Goal: Transaction & Acquisition: Purchase product/service

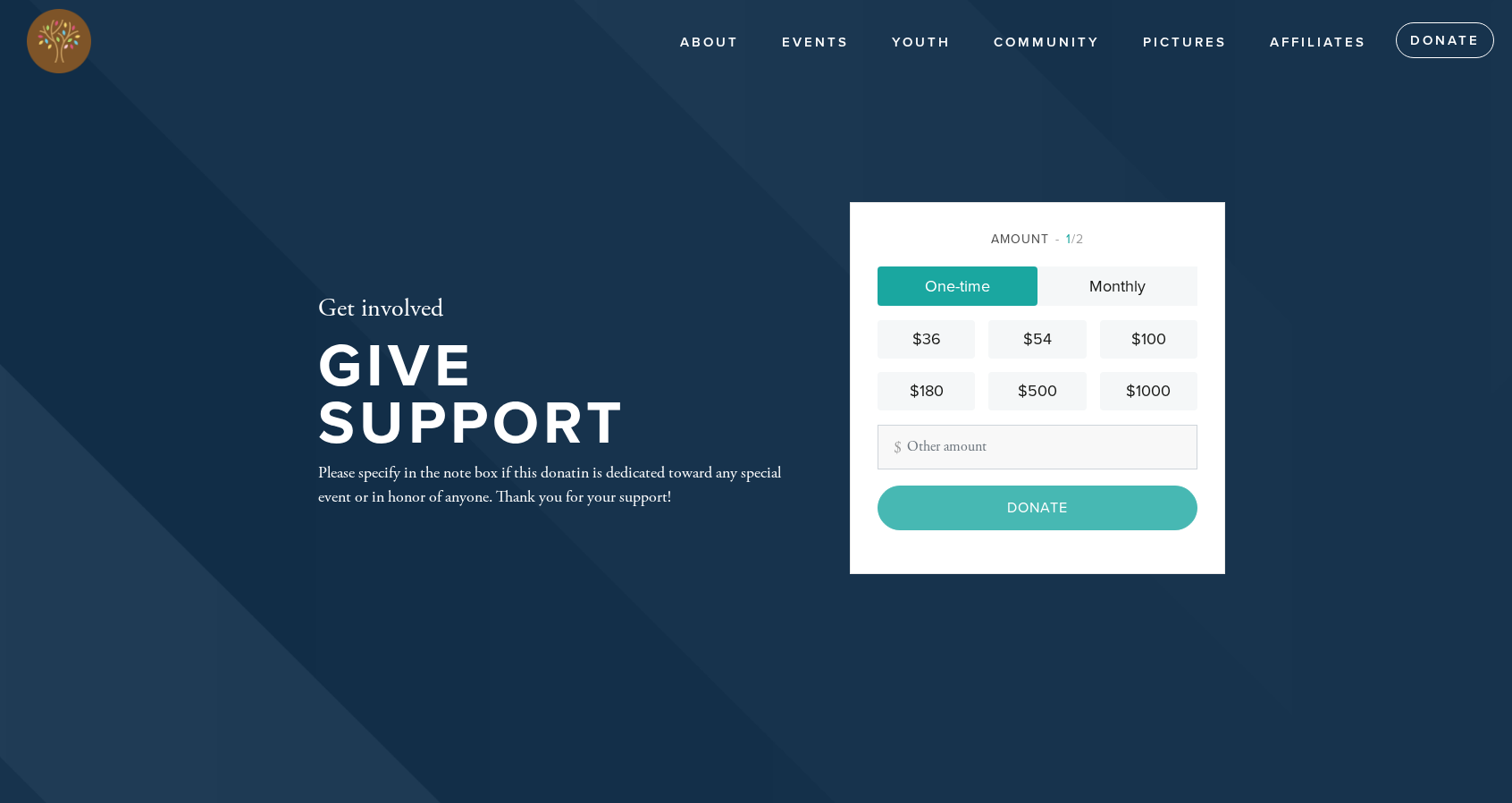
click at [1024, 463] on input "Other Amount" at bounding box center [1038, 447] width 320 height 45
type input "50"
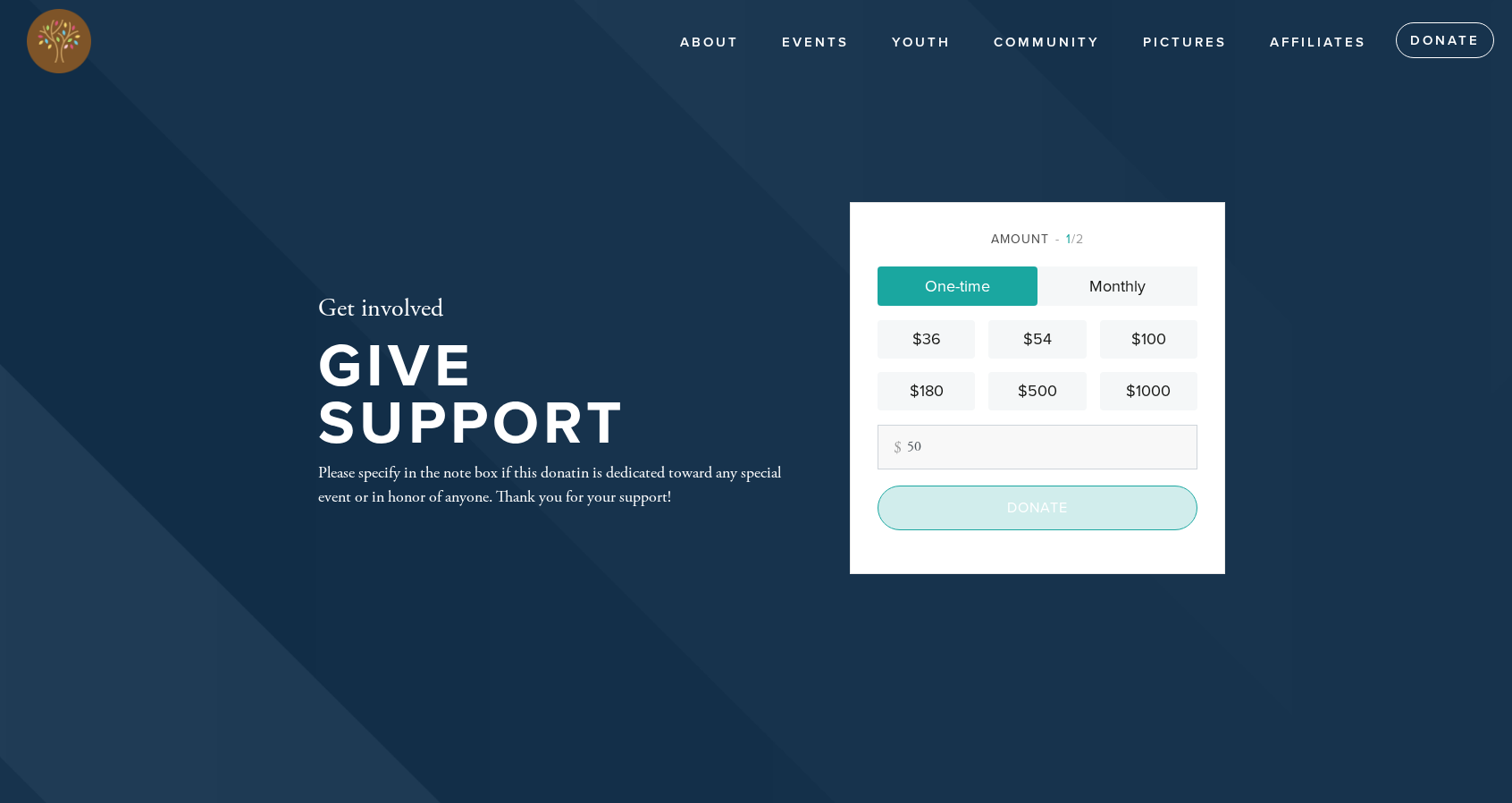
click at [992, 498] on input "Donate" at bounding box center [1038, 508] width 320 height 45
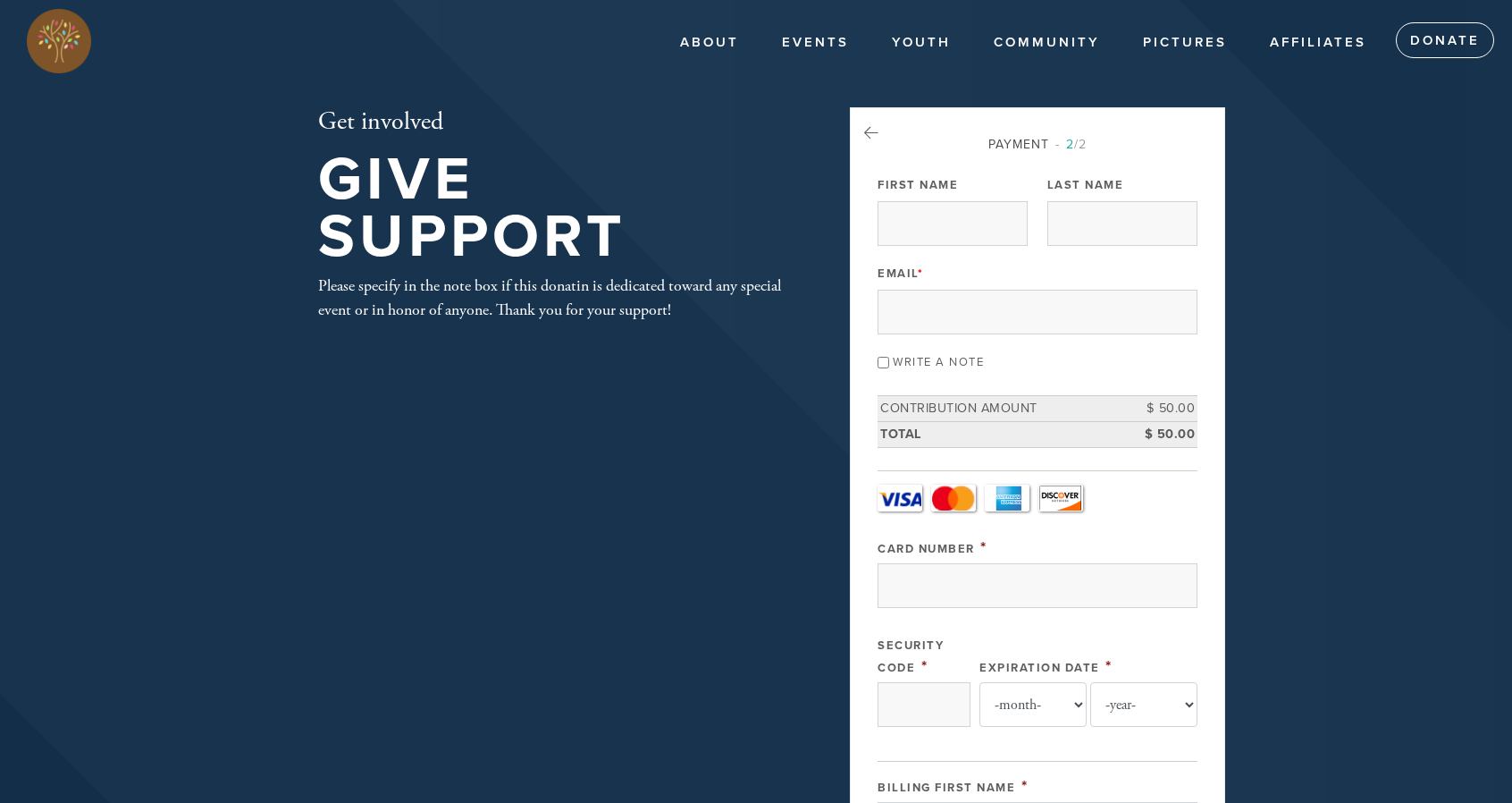
click at [889, 362] on div "Write a note" at bounding box center [1038, 361] width 320 height 24
click at [879, 361] on input "Write a note" at bounding box center [883, 363] width 11 height 11
checkbox input "true"
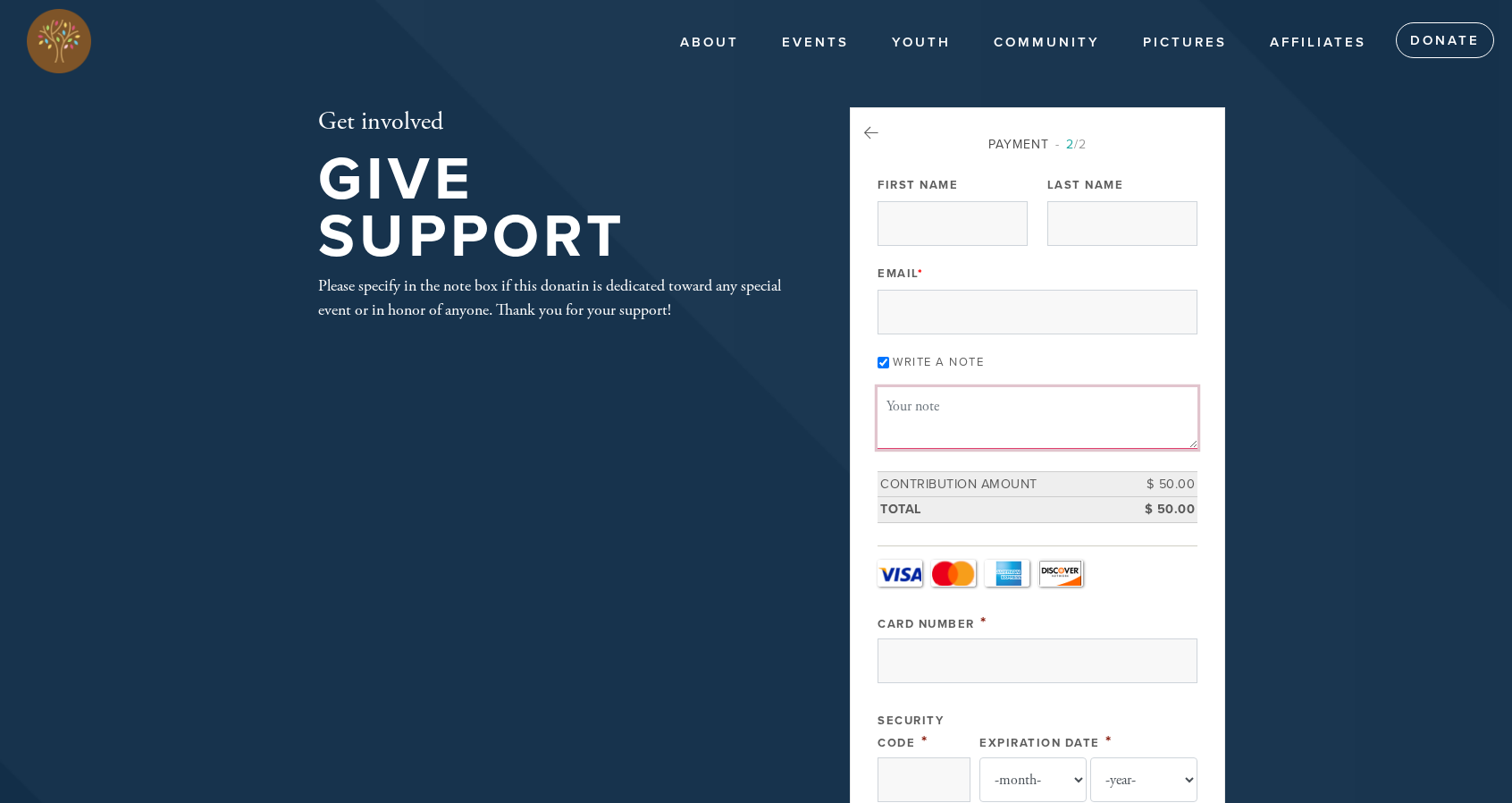
click at [957, 432] on textarea "Message or dedication" at bounding box center [1038, 417] width 320 height 61
type textarea "second lulav and esrog set"
click at [940, 226] on input "First Name" at bounding box center [953, 224] width 150 height 45
type input "Eliyahu And Malka"
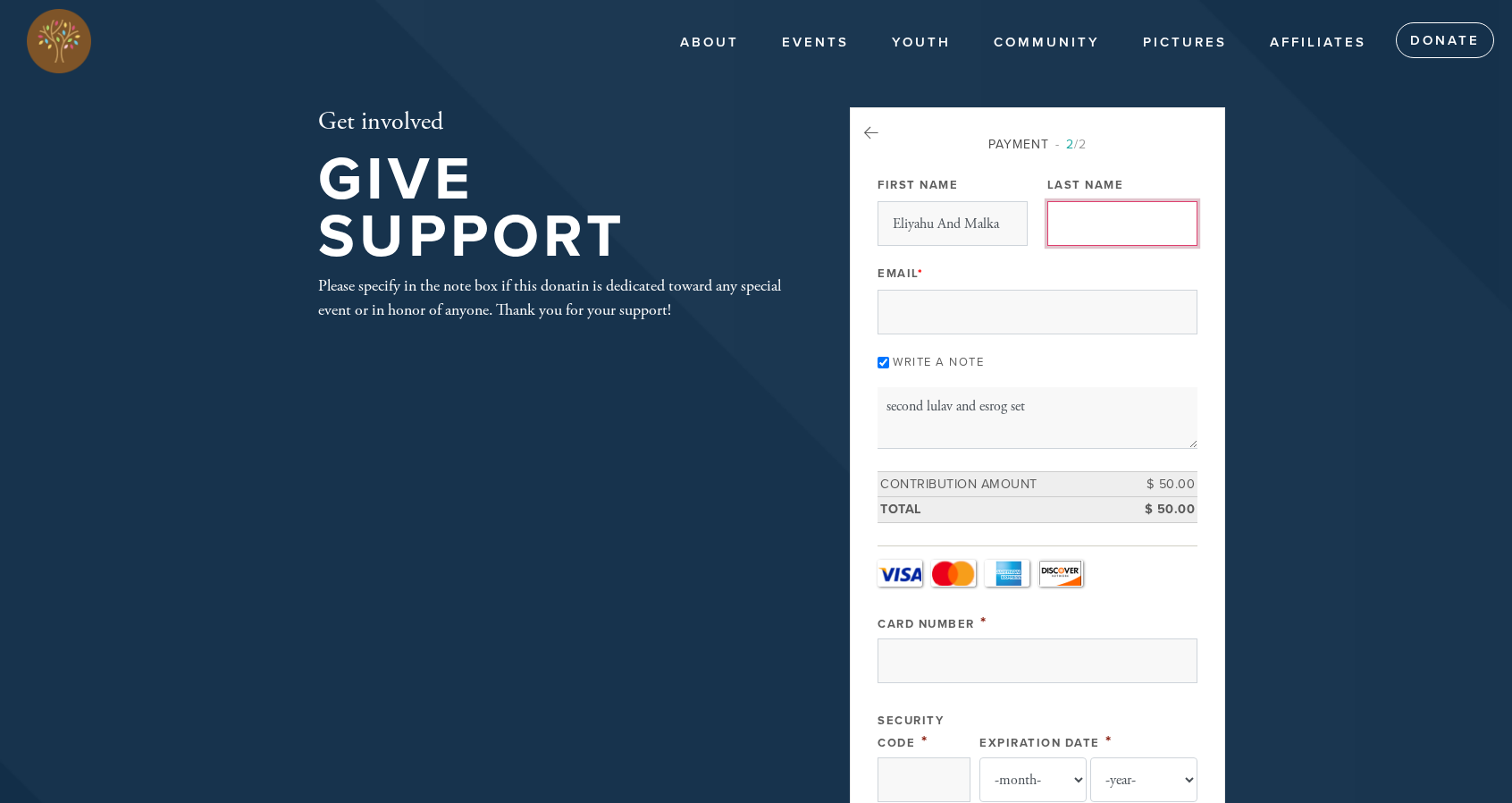
type input "Touger"
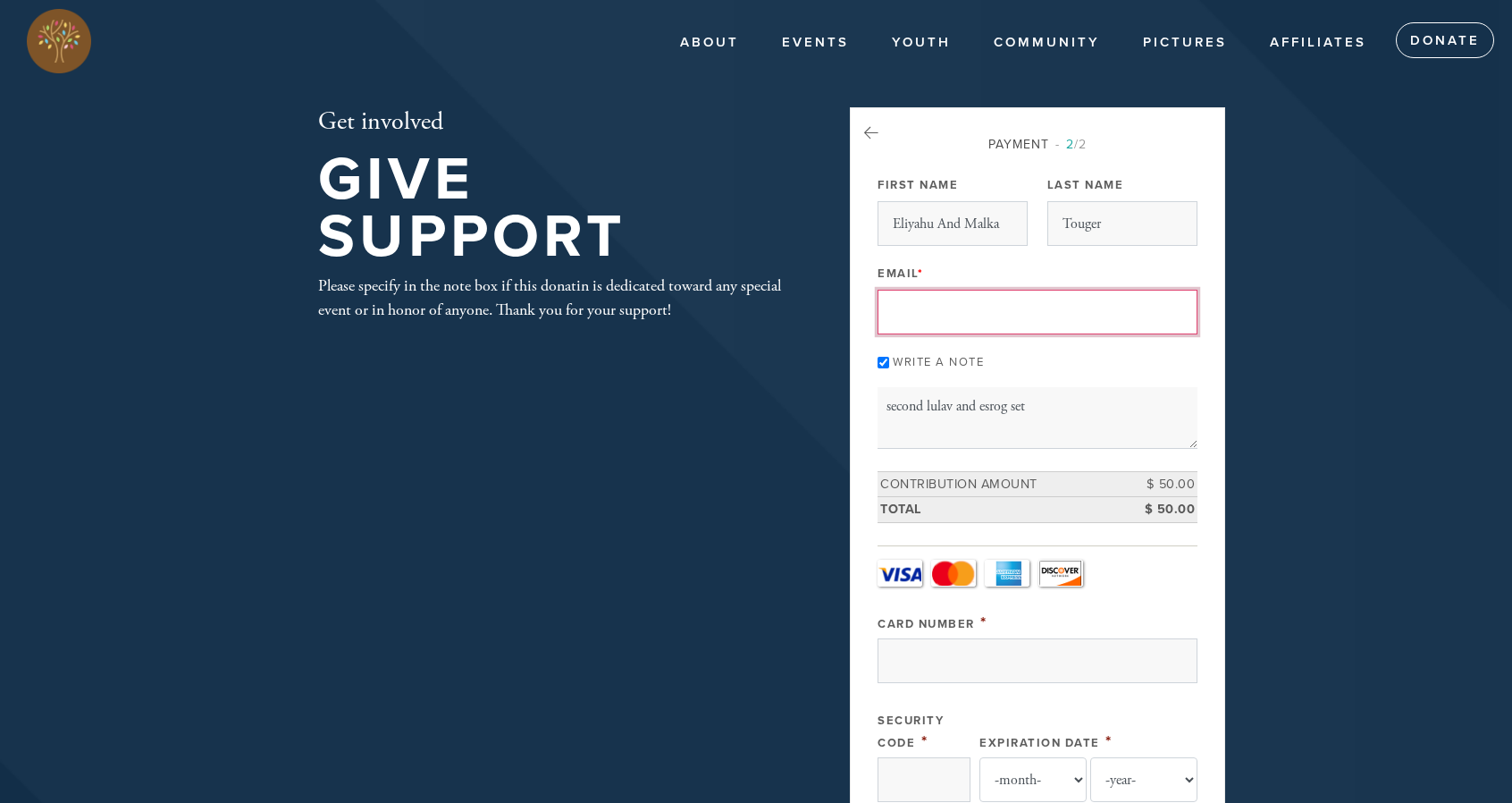
type input "[EMAIL_ADDRESS][DOMAIN_NAME]"
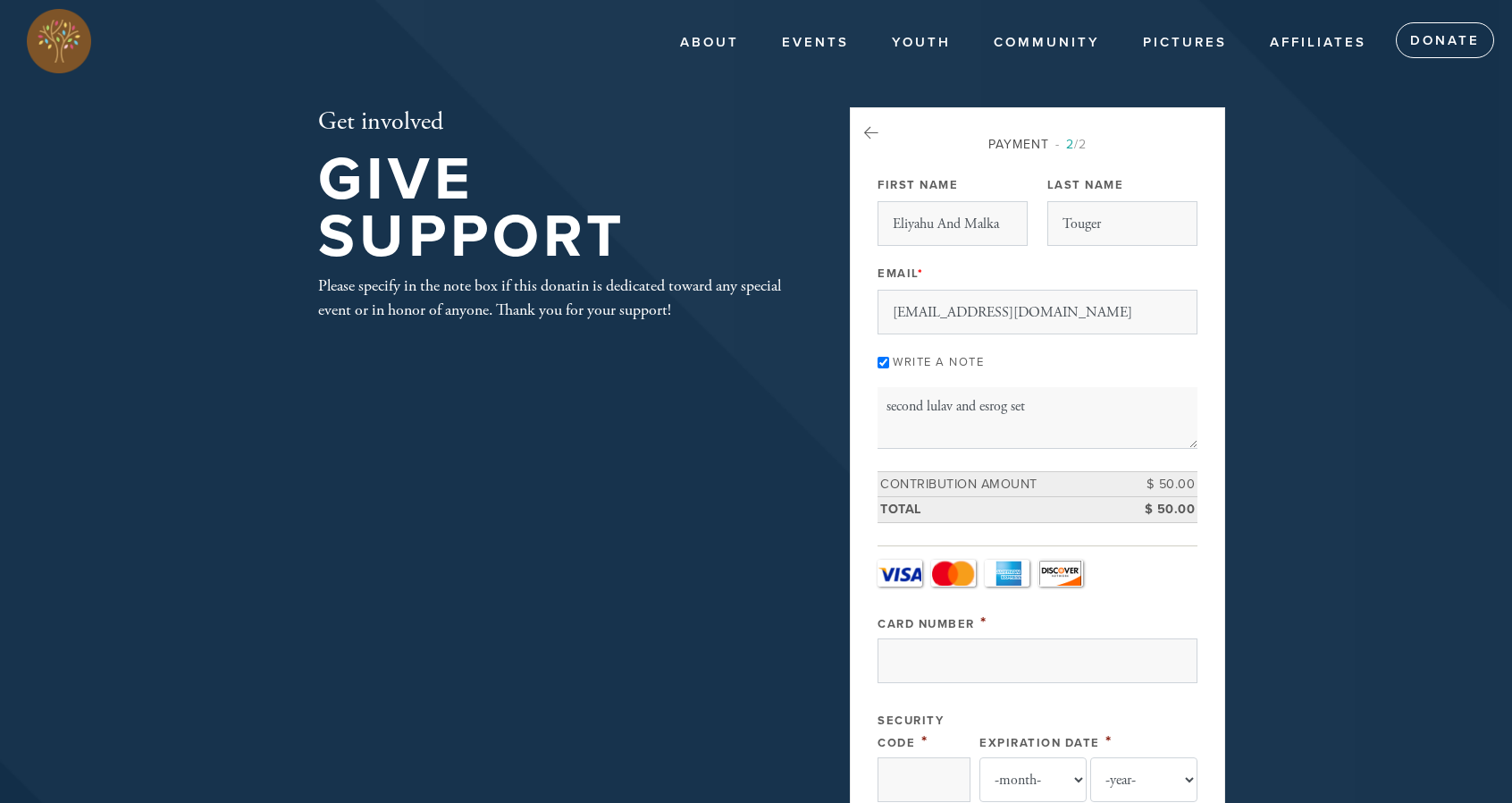
type input "[STREET_ADDRESS]"
type input "Boca Raton"
type input "[GEOGRAPHIC_DATA]"
type input "33433"
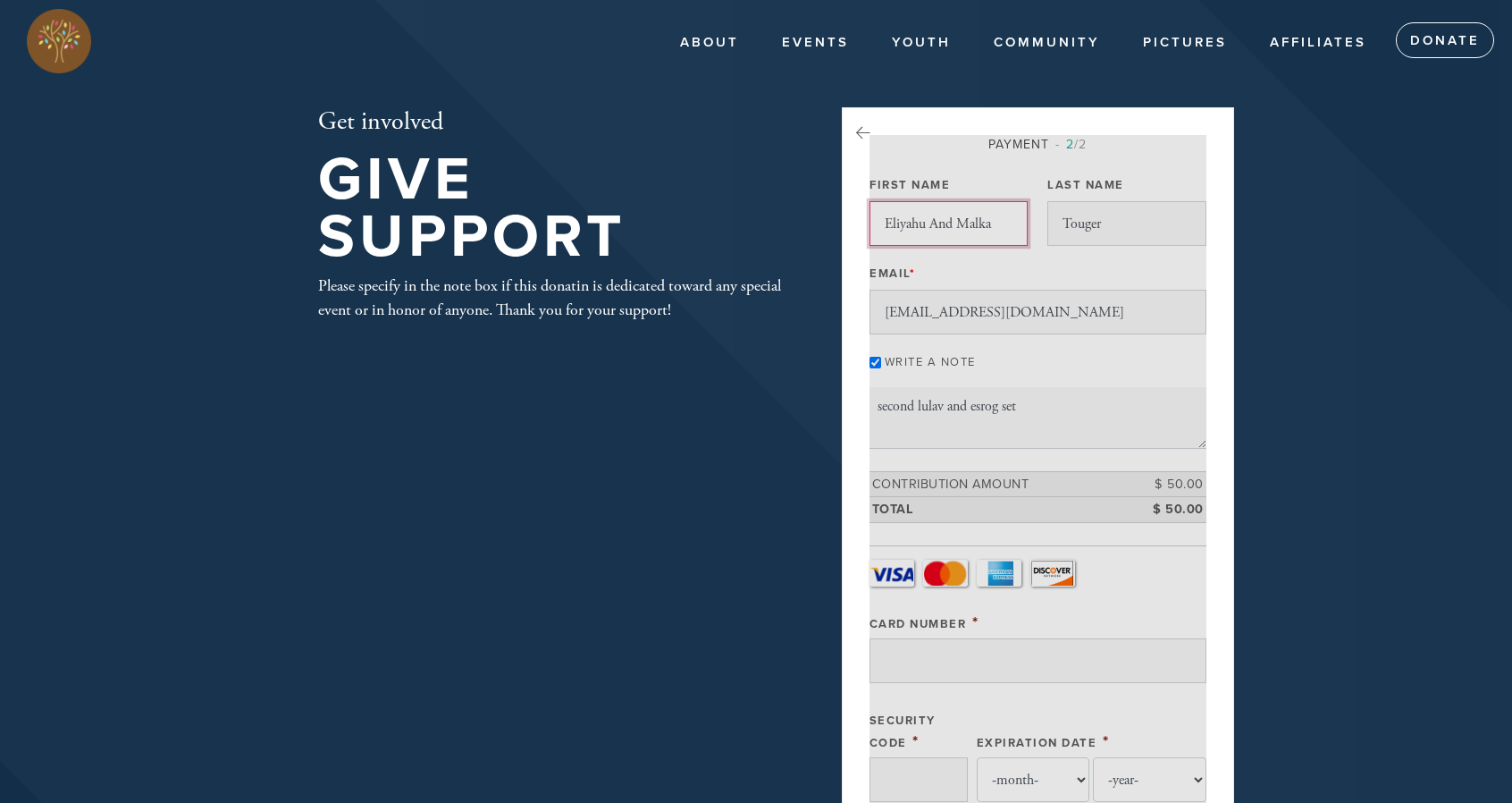
scroll to position [874, 0]
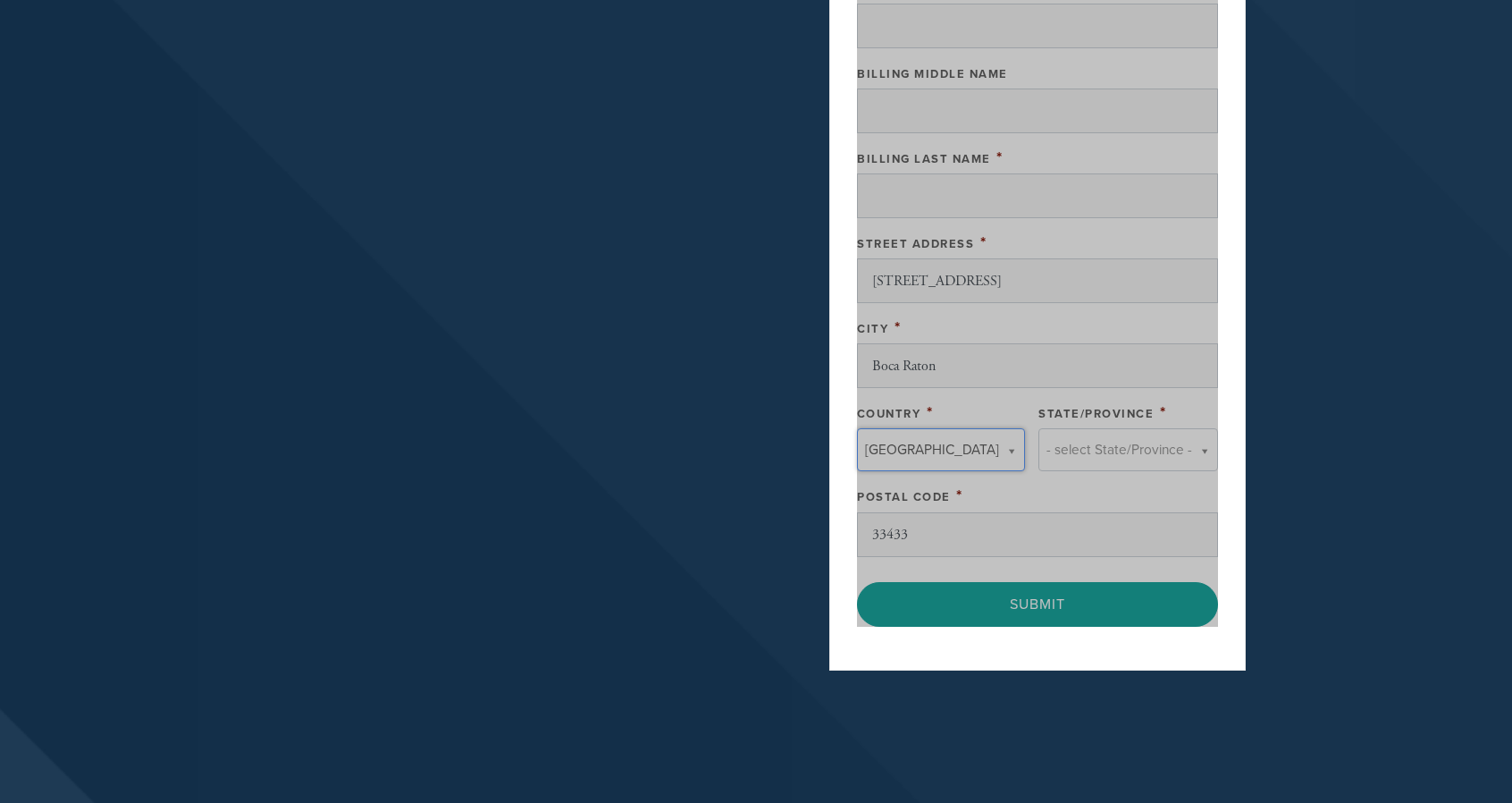
type input "[GEOGRAPHIC_DATA]"
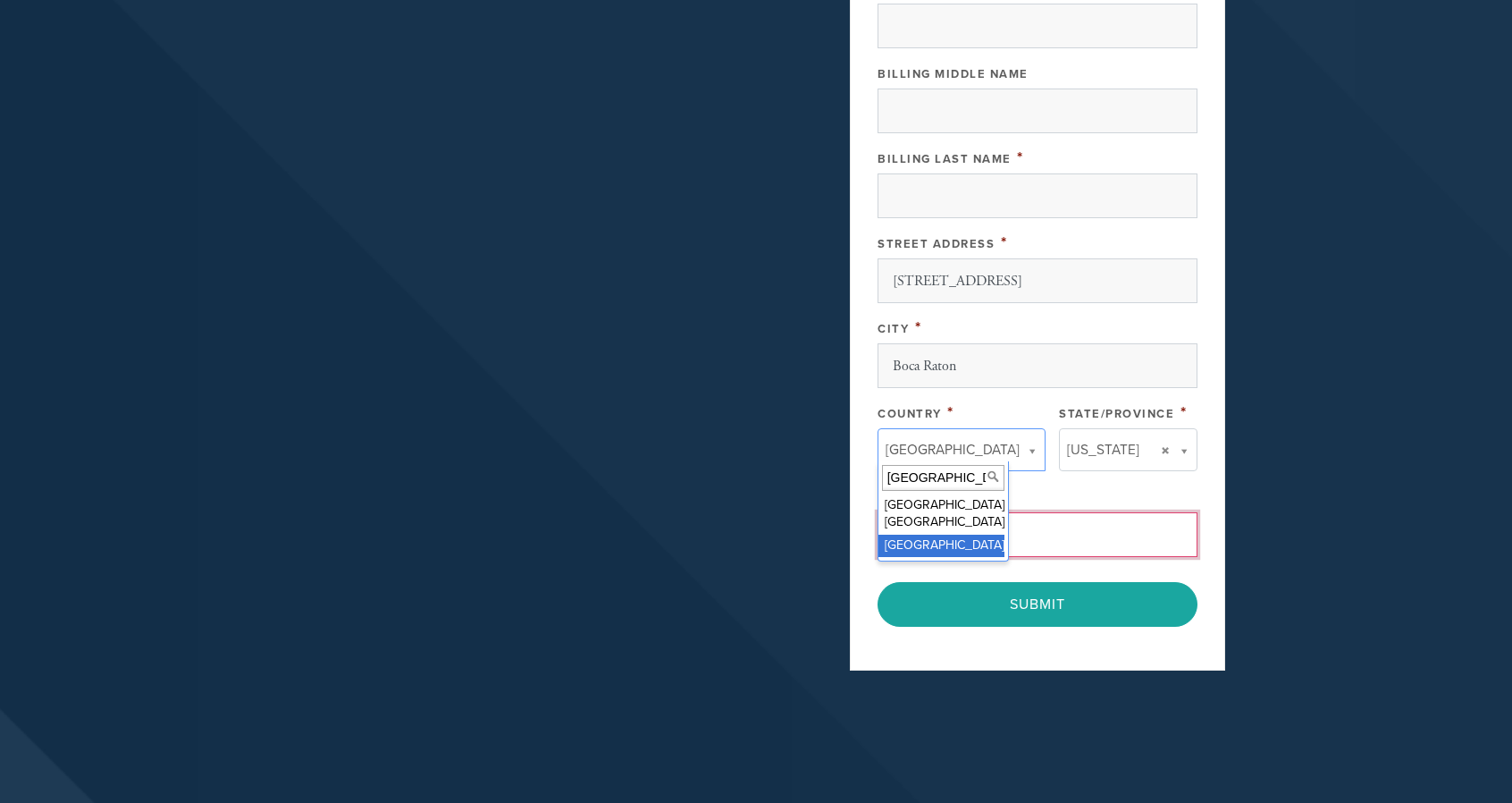
click at [1065, 524] on input "33433" at bounding box center [1038, 535] width 320 height 45
click at [1104, 470] on div "Billing First Name * Billing Middle Name Billing Last Name * Street Address * […" at bounding box center [1038, 265] width 320 height 580
click at [1078, 524] on input "33433" at bounding box center [1038, 535] width 320 height 45
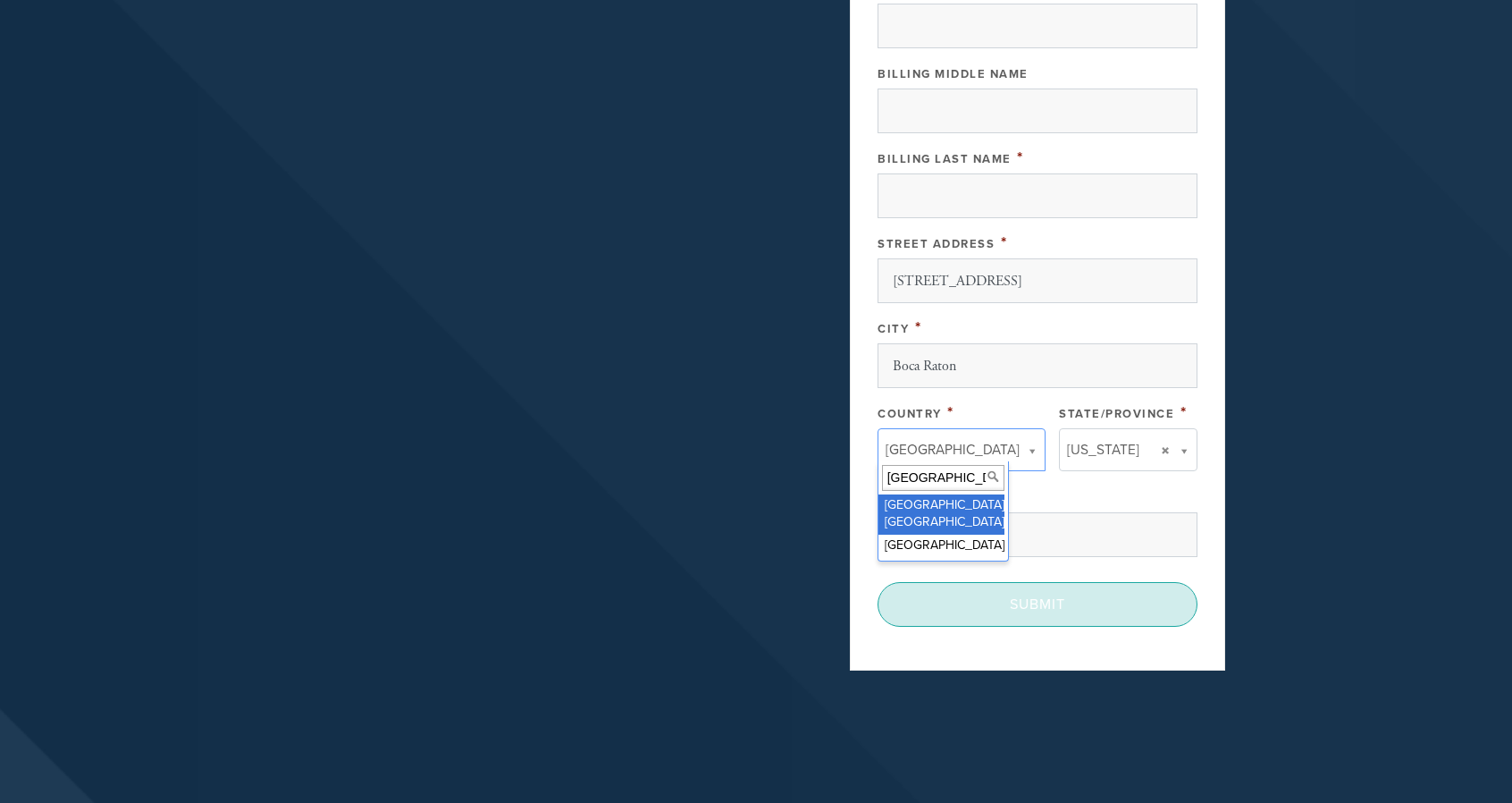
click at [1019, 598] on input "Submit" at bounding box center [1038, 604] width 320 height 45
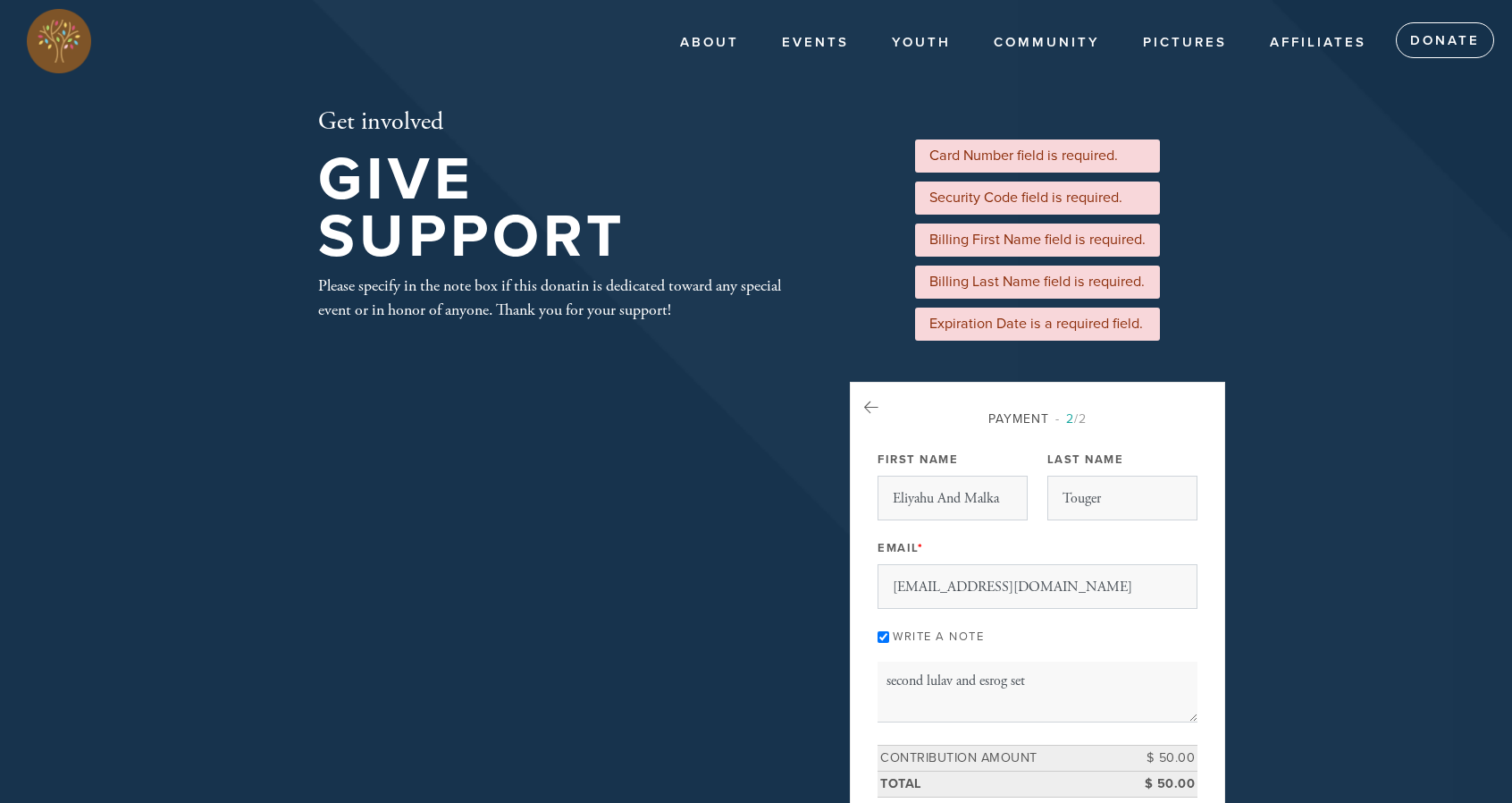
scroll to position [516, 0]
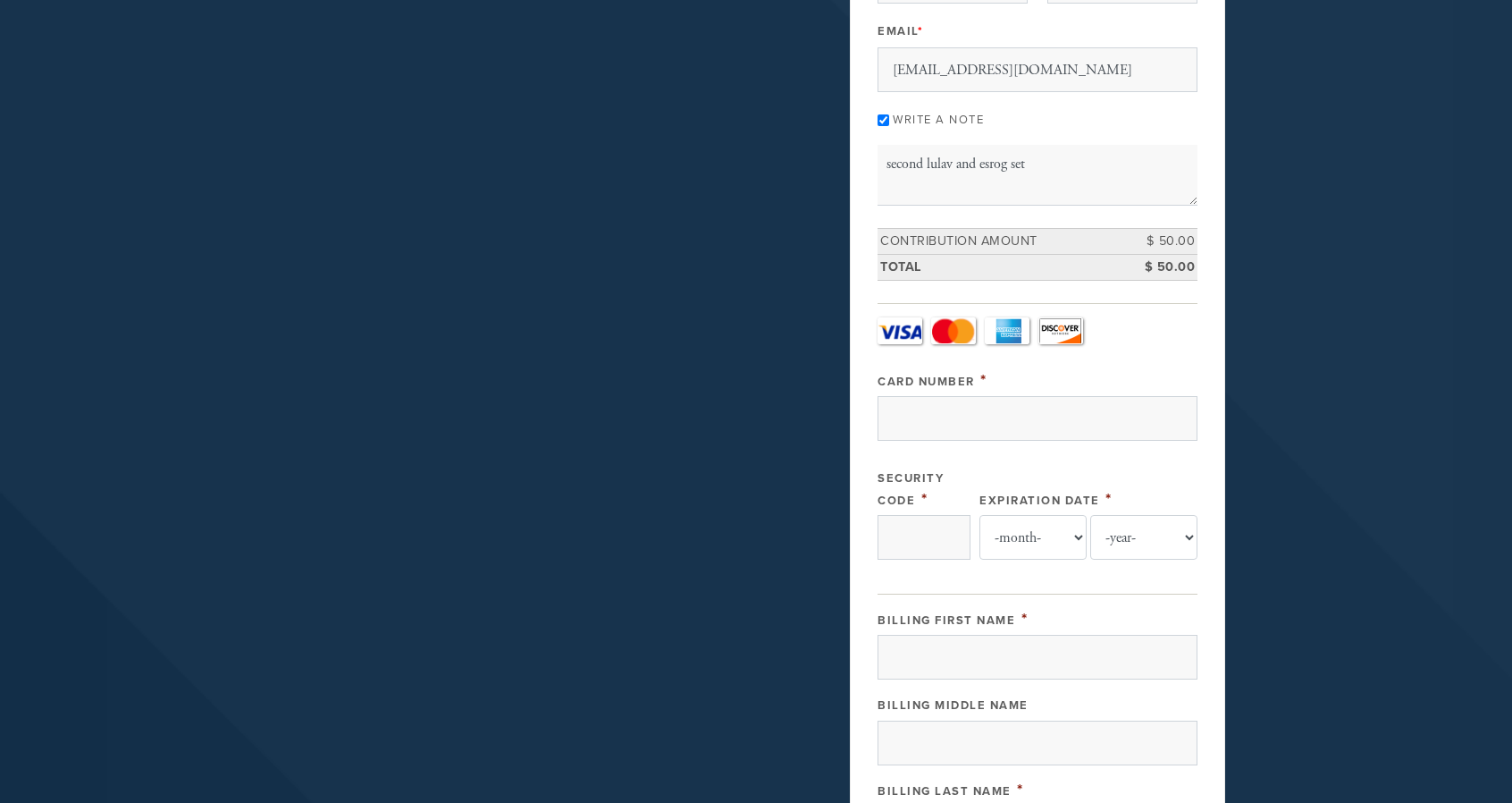
click at [1094, 419] on input "Card Number" at bounding box center [1038, 419] width 320 height 45
type input "5178058839560573"
type input "633"
select select "2"
select select "2030"
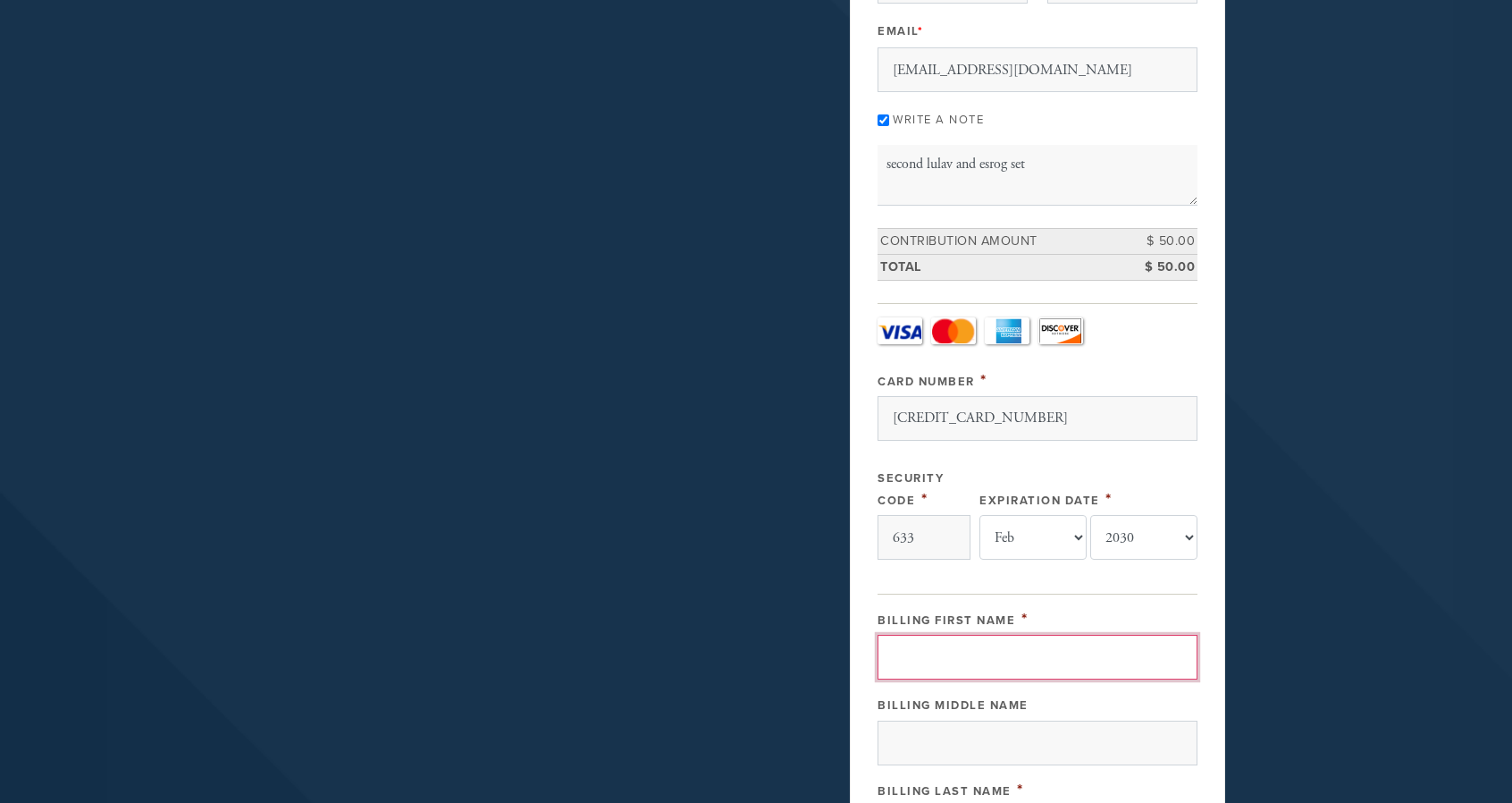
type input "Alan"
type input "Touger"
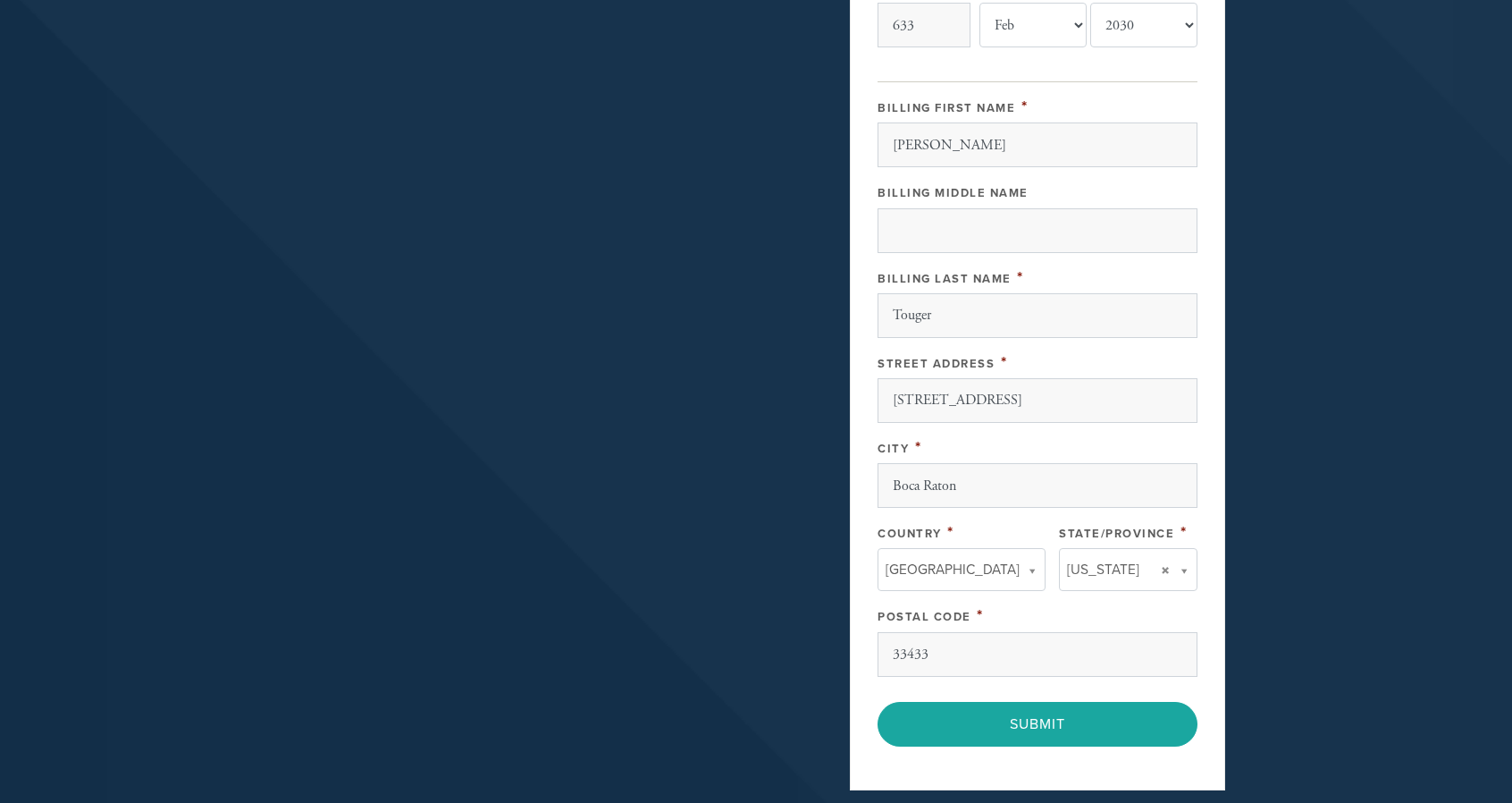
scroll to position [1152, 0]
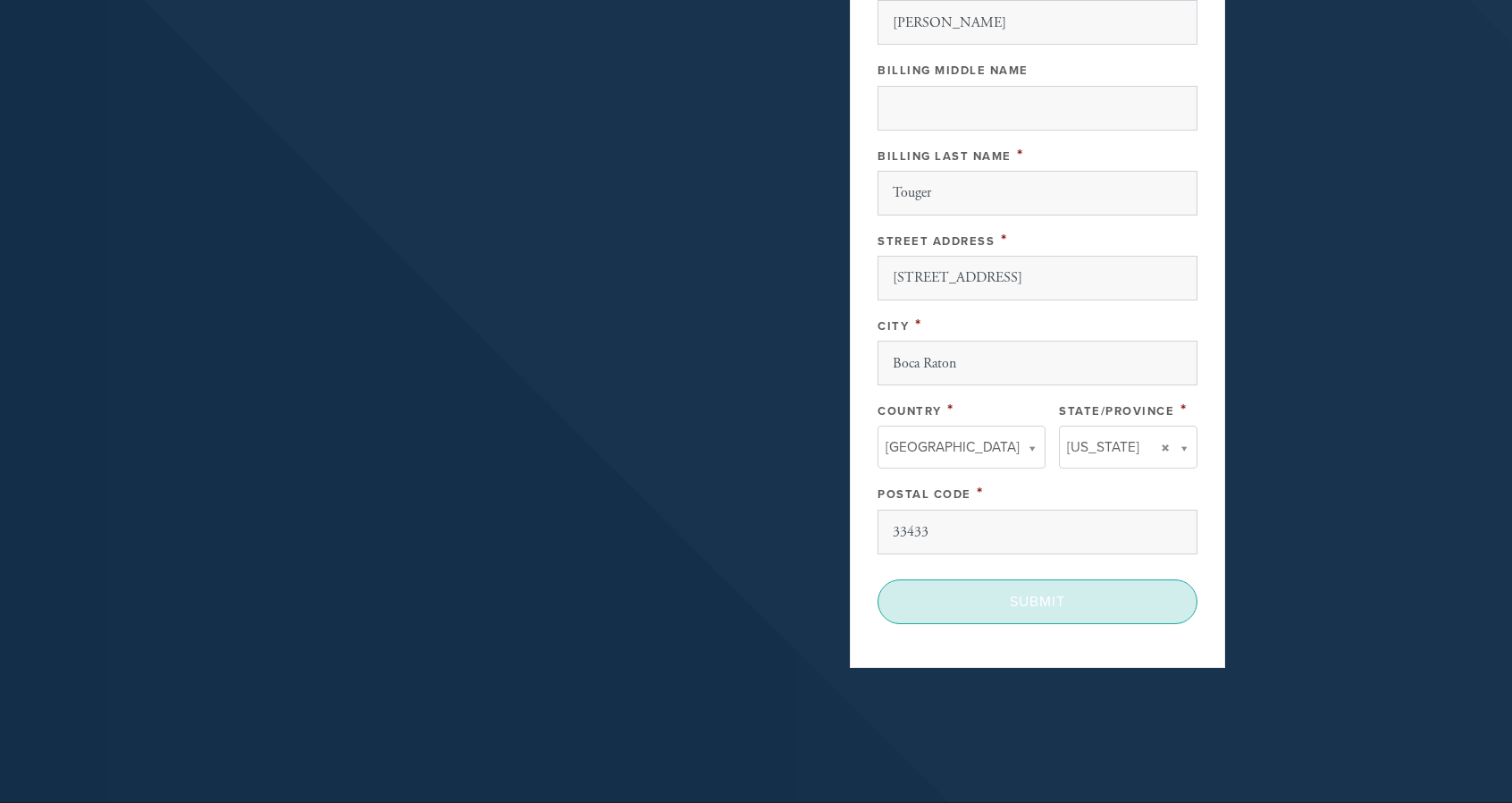
click at [1154, 589] on input "Submit" at bounding box center [1038, 602] width 320 height 45
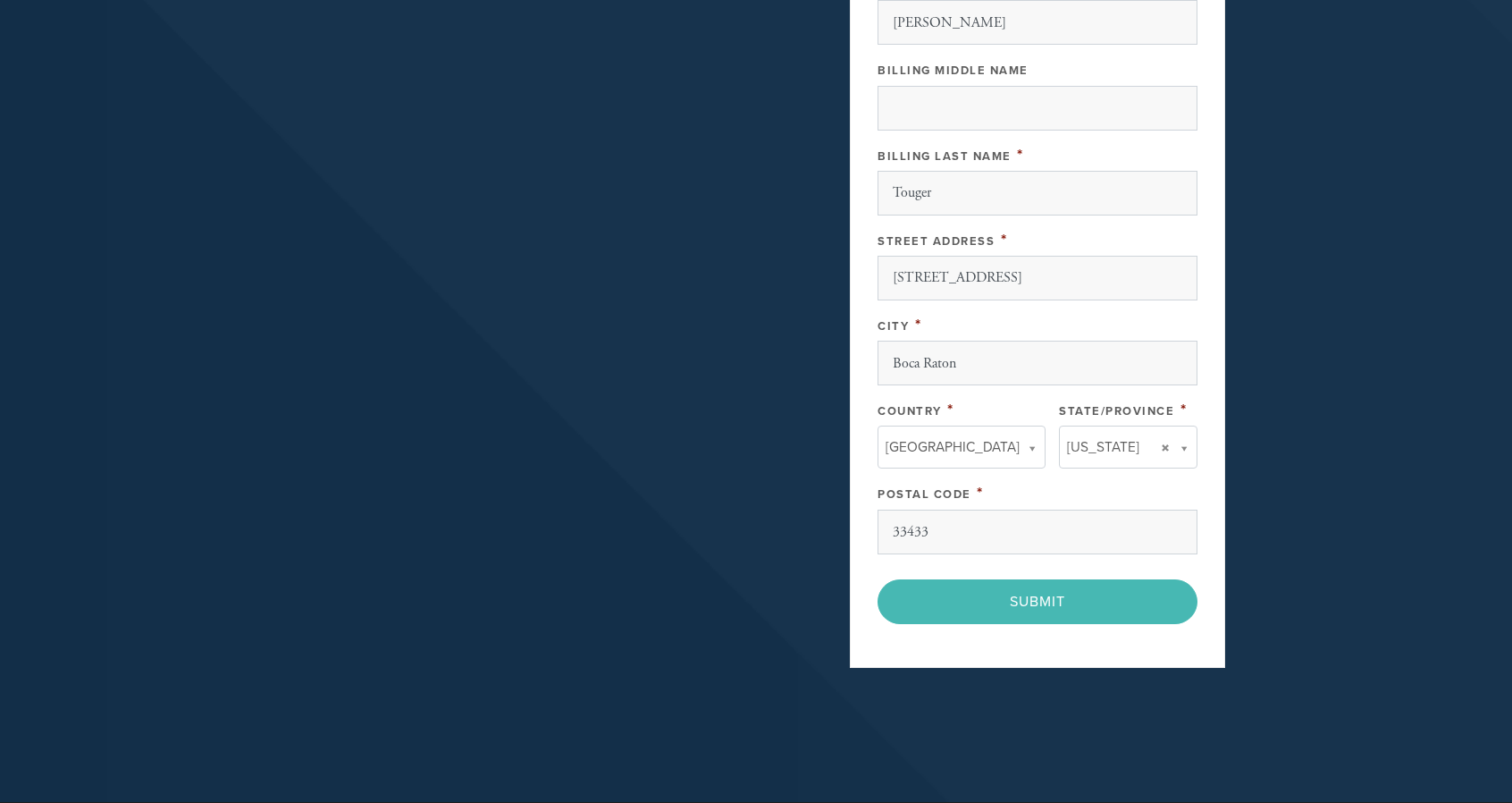
click at [1035, 586] on div "< Previous Page Submit" at bounding box center [1038, 602] width 320 height 45
